Goal: Complete application form

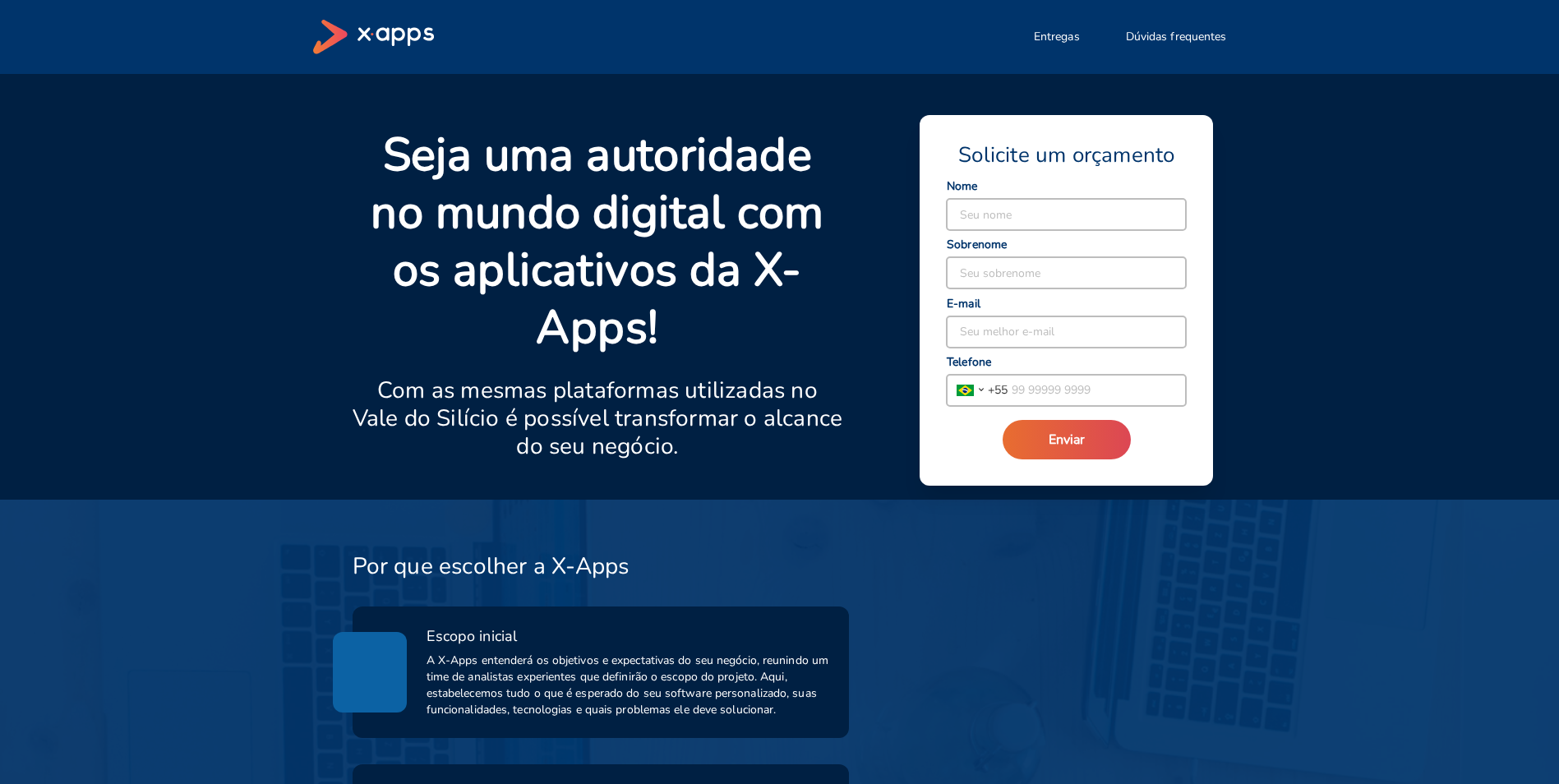
click at [1005, 214] on input at bounding box center [1066, 214] width 239 height 31
type input "JOAO"
type input "LAGE"
type input "[EMAIL_ADDRESS][DOMAIN_NAME]"
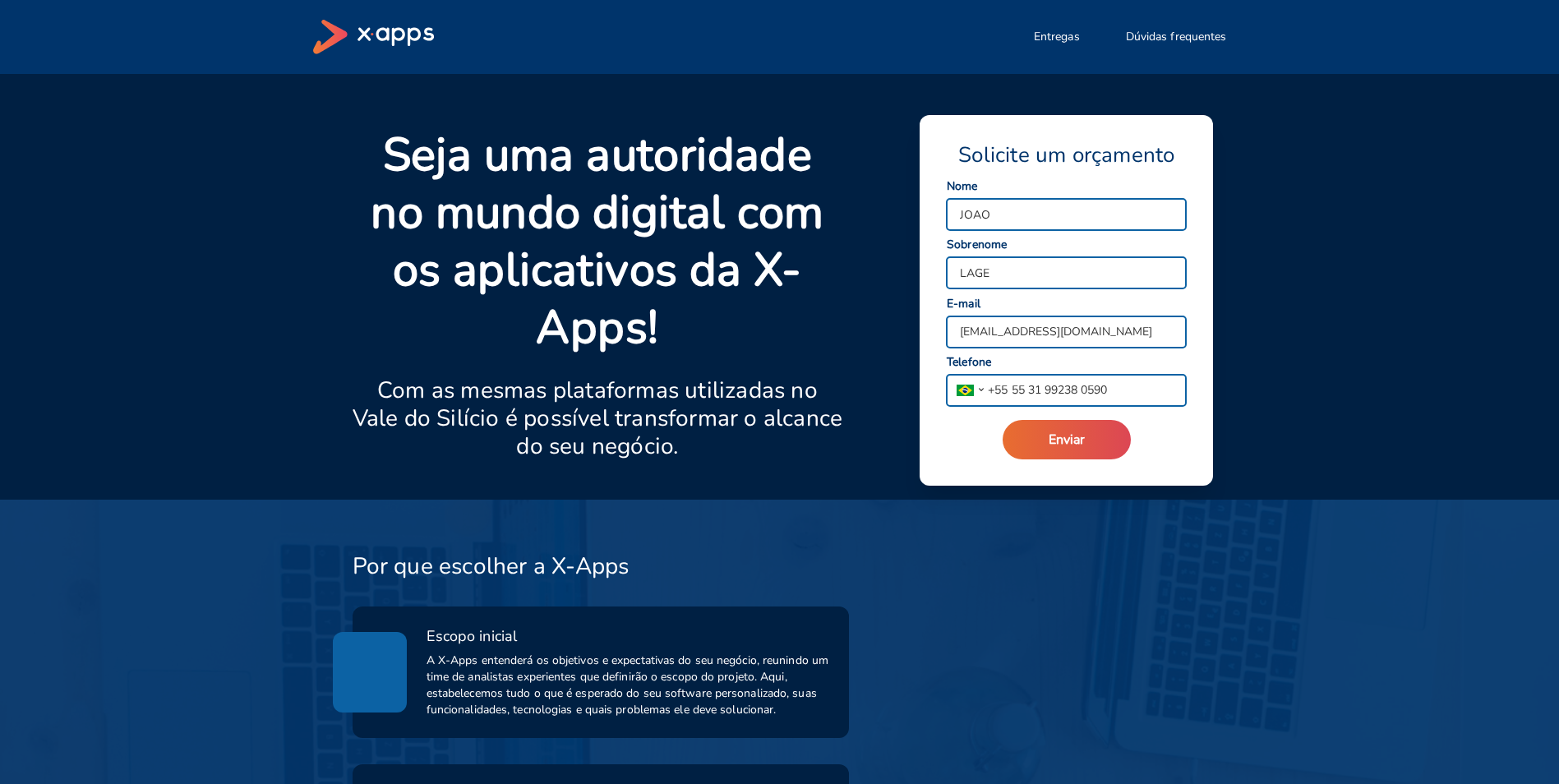
click at [1122, 392] on input "55 31 99238 0590" at bounding box center [1096, 390] width 179 height 31
drag, startPoint x: 1122, startPoint y: 387, endPoint x: 1013, endPoint y: 392, distance: 109.1
click at [1013, 392] on input "55 31 99238 0590" at bounding box center [1096, 390] width 179 height 31
type input "[PHONE_NUMBER]"
click at [1047, 444] on button "Enviar" at bounding box center [1067, 440] width 129 height 40
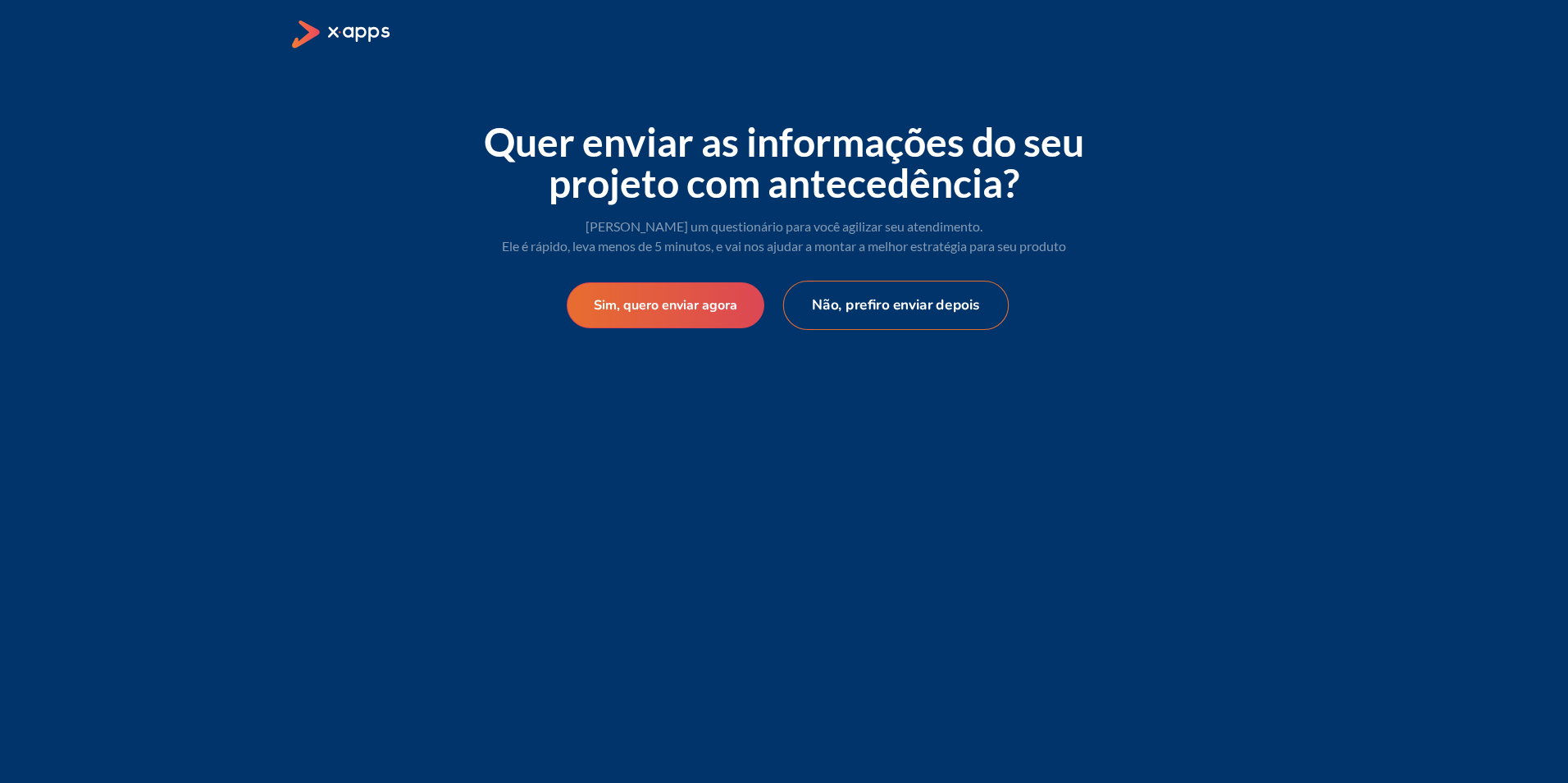
click at [904, 315] on button "Não, prefiro enviar depois" at bounding box center [897, 305] width 227 height 49
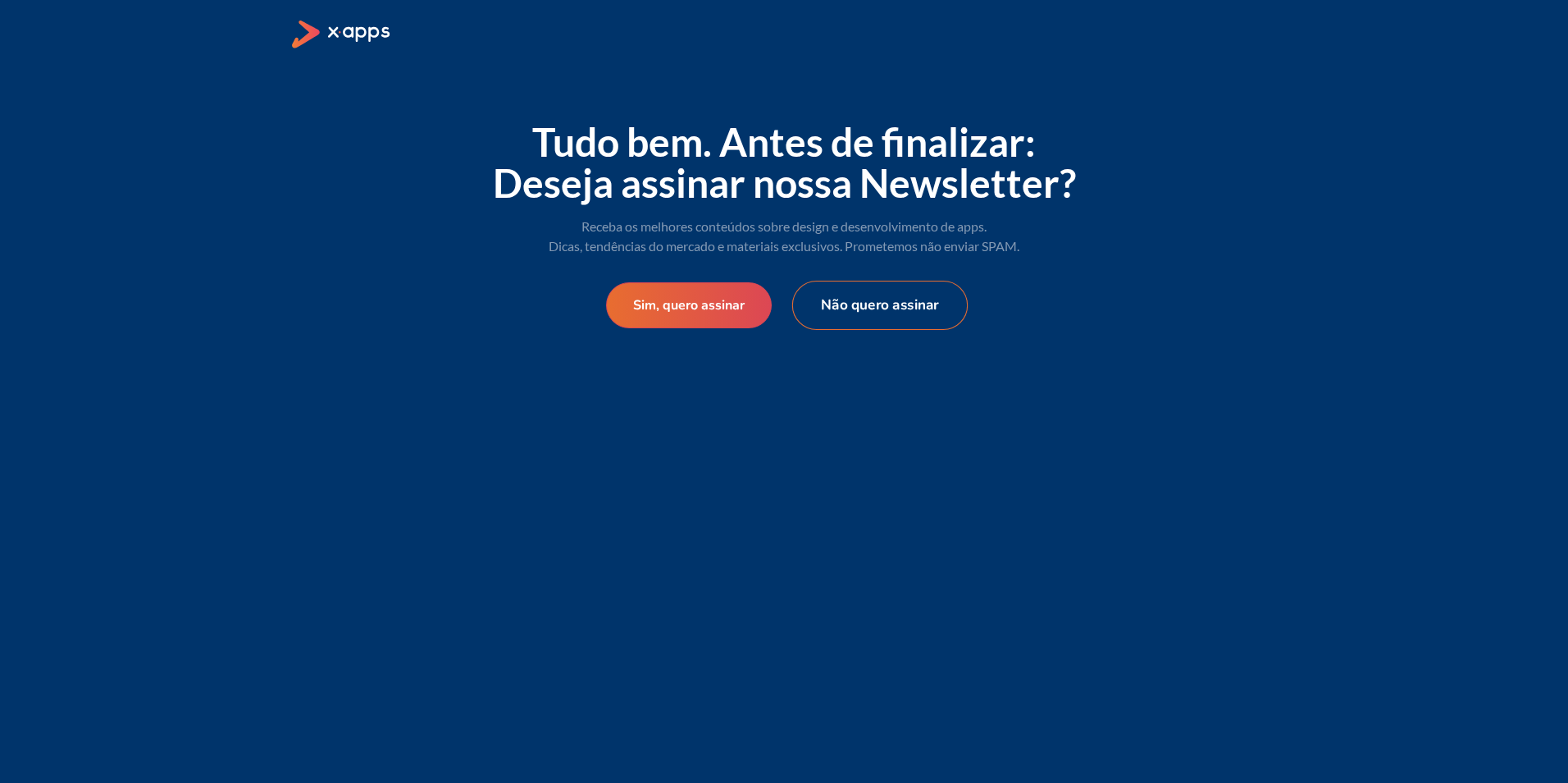
click at [894, 307] on button "Não quero assinar" at bounding box center [880, 305] width 176 height 49
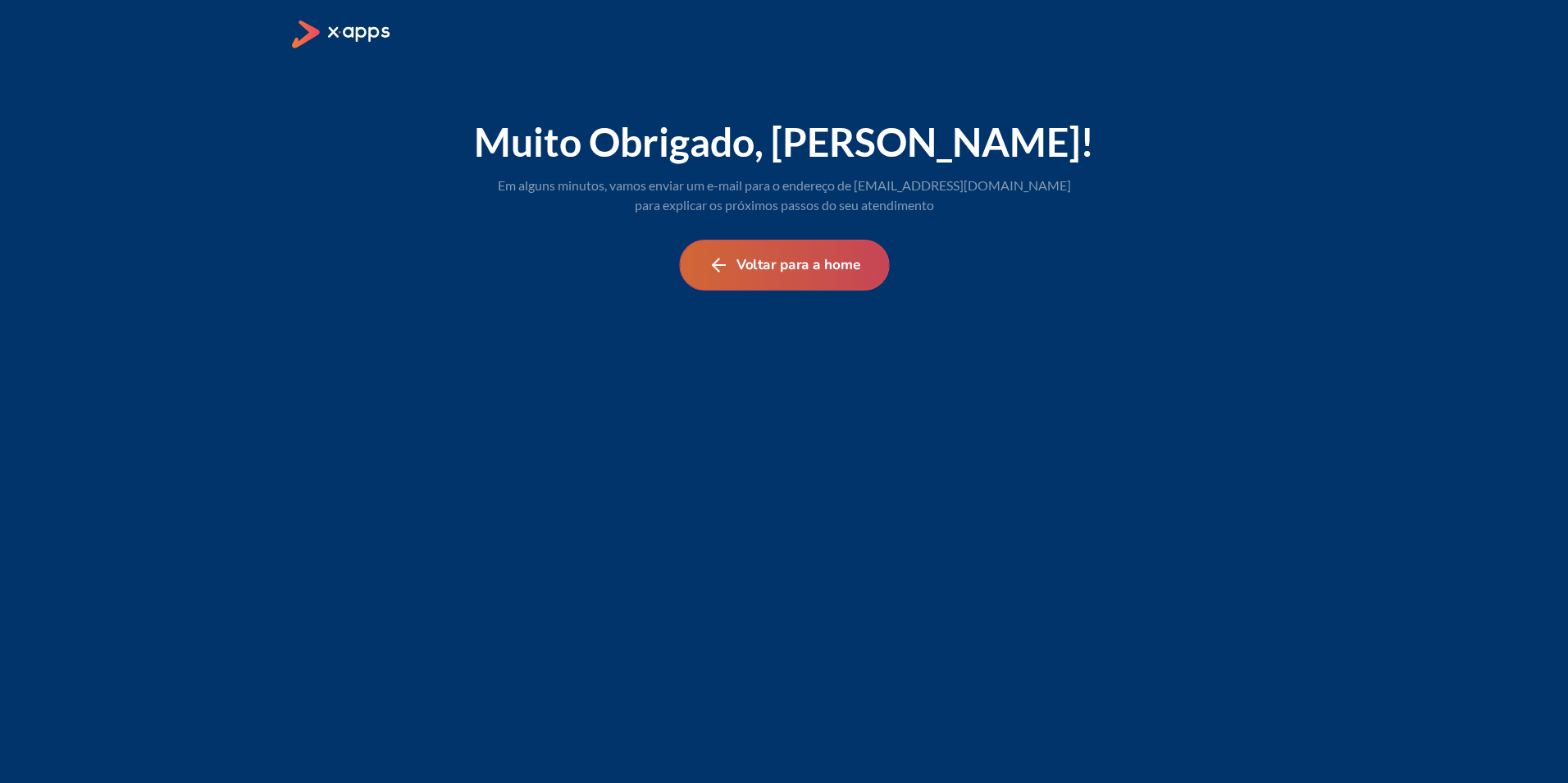
click at [807, 274] on button "Voltar para a home" at bounding box center [784, 265] width 210 height 51
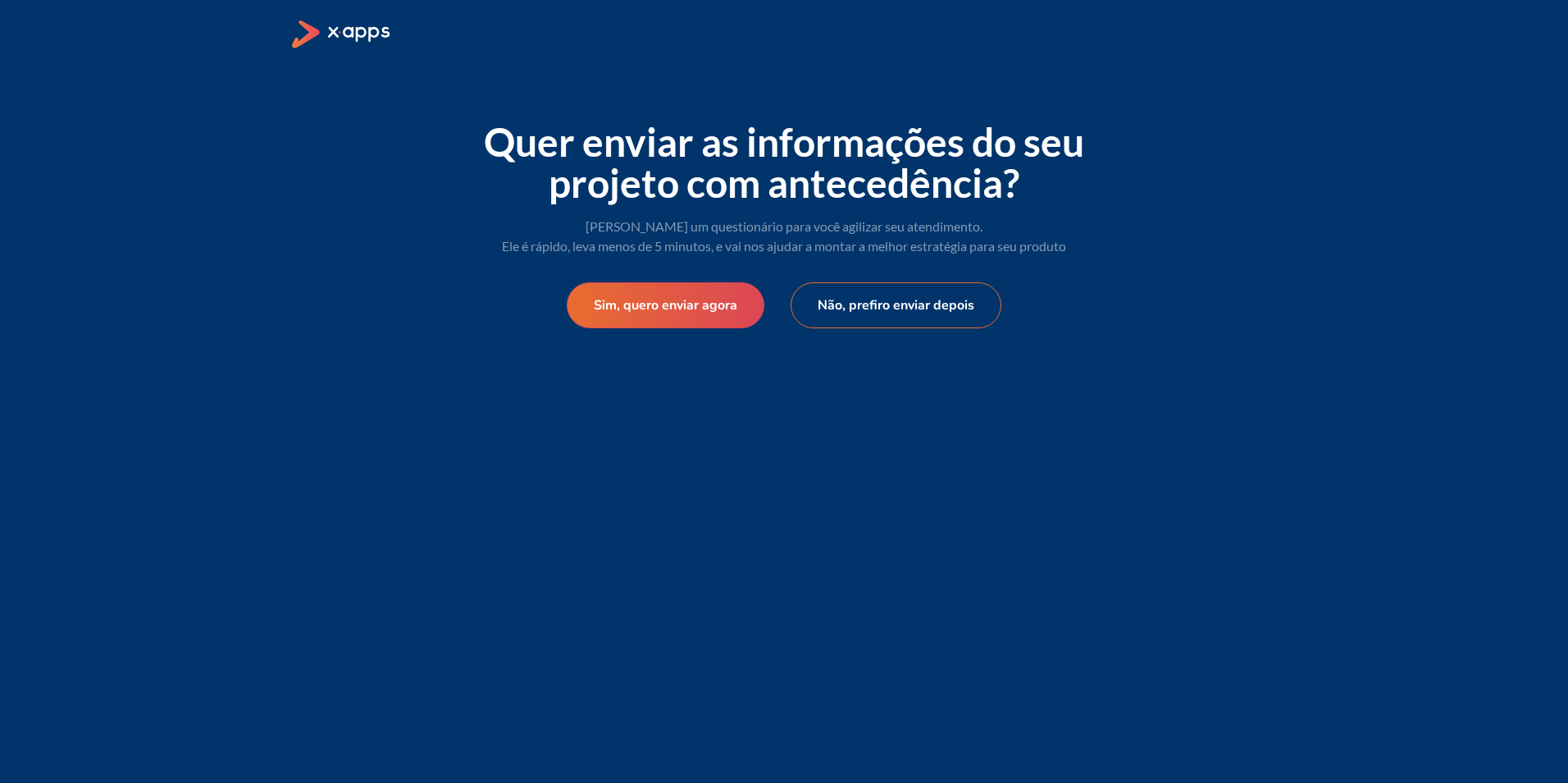
select select "BR"
